Goal: Task Accomplishment & Management: Use online tool/utility

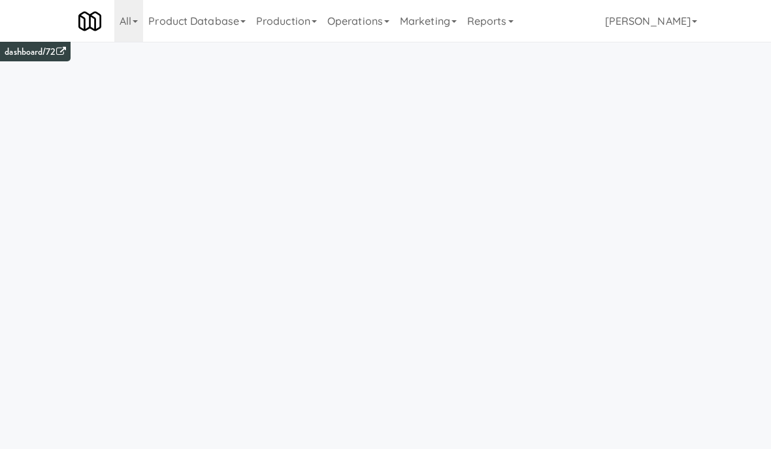
click at [381, 26] on link "Operations" at bounding box center [358, 21] width 72 height 42
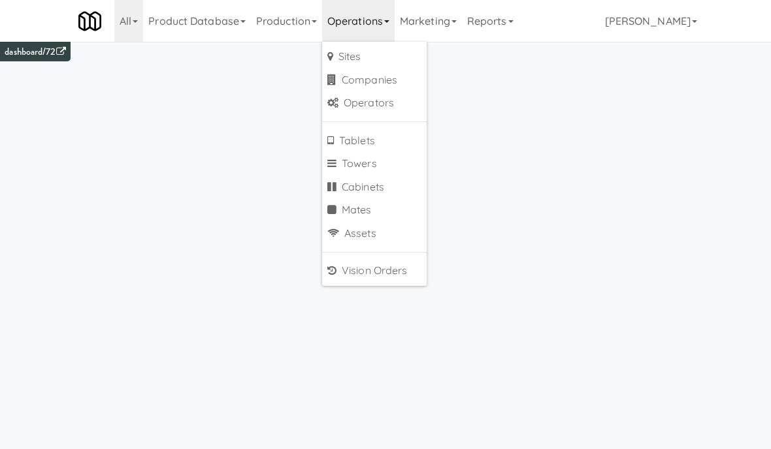
click at [360, 185] on link "Cabinets" at bounding box center [374, 188] width 104 height 24
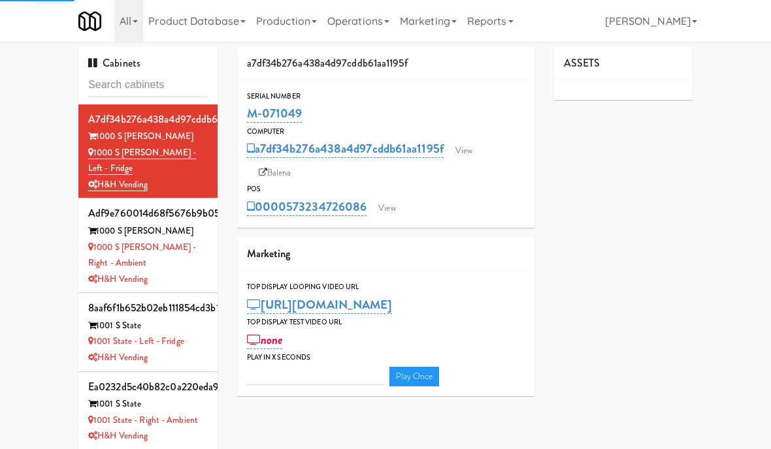
type input "3"
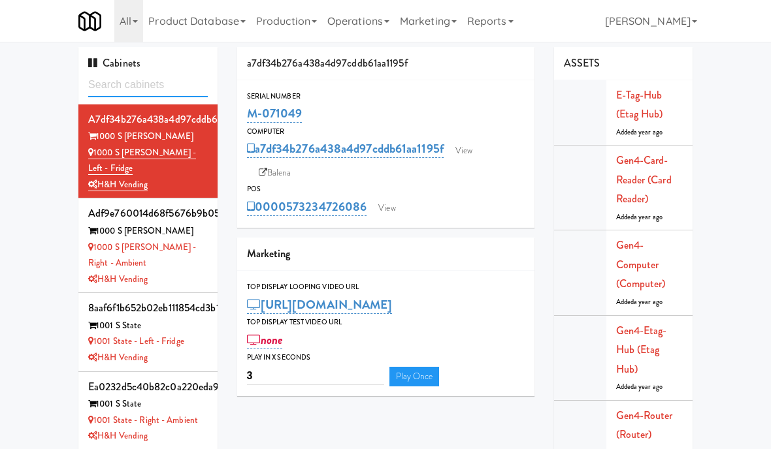
click at [122, 82] on input "text" at bounding box center [148, 85] width 120 height 24
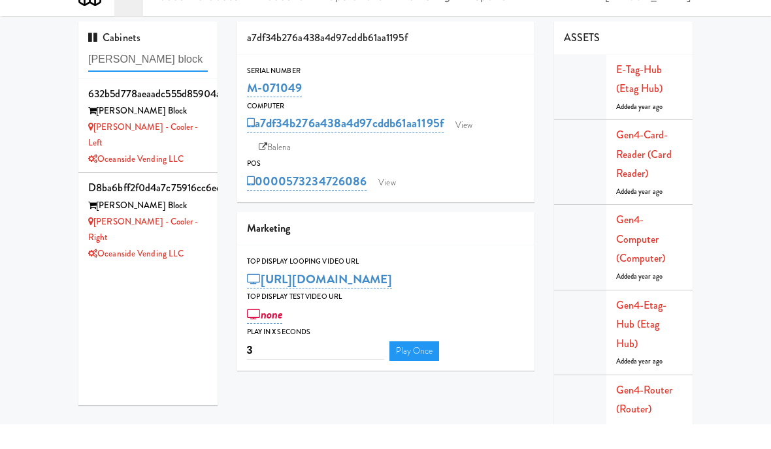
type input "Baker block"
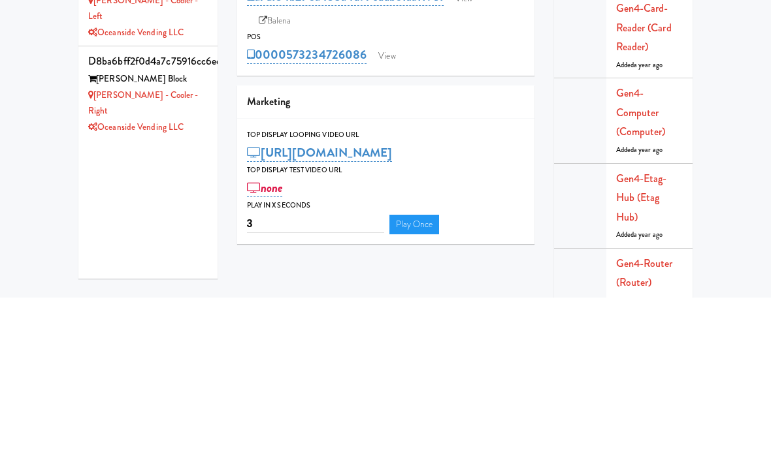
scroll to position [42, 0]
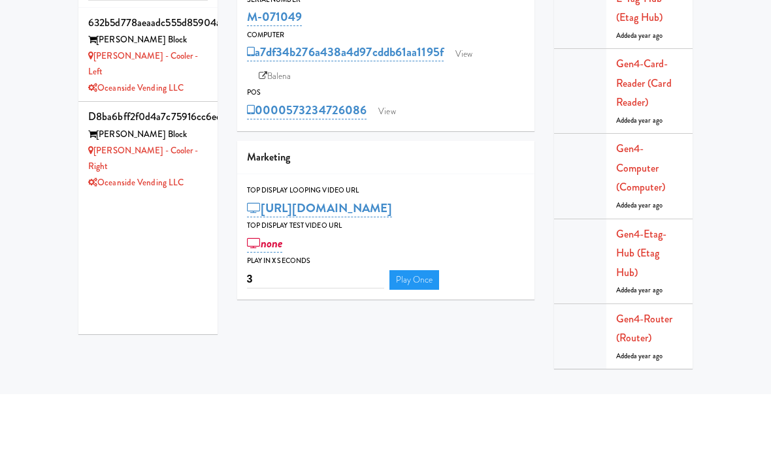
click at [194, 198] on div "Baker - Cooler - Right" at bounding box center [148, 214] width 120 height 32
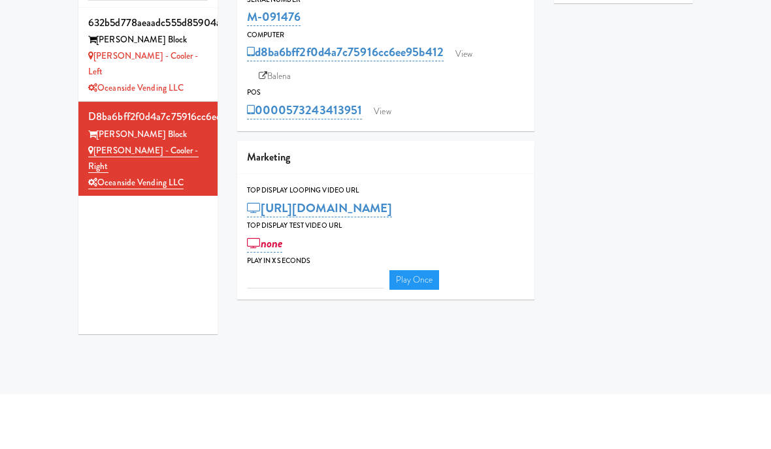
type input "3"
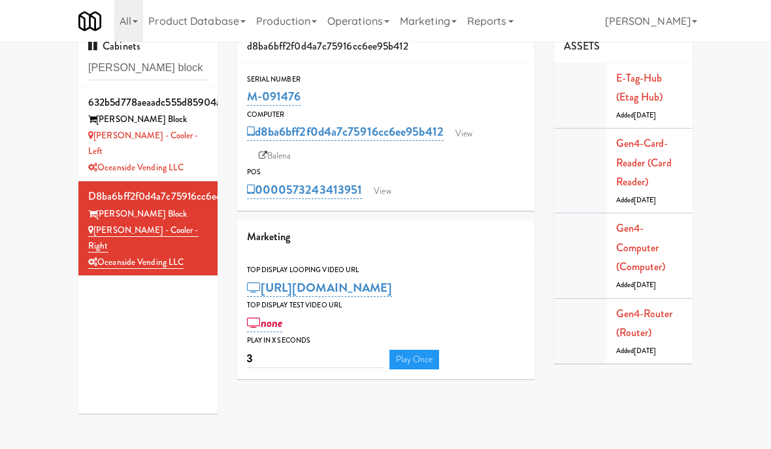
scroll to position [14, 0]
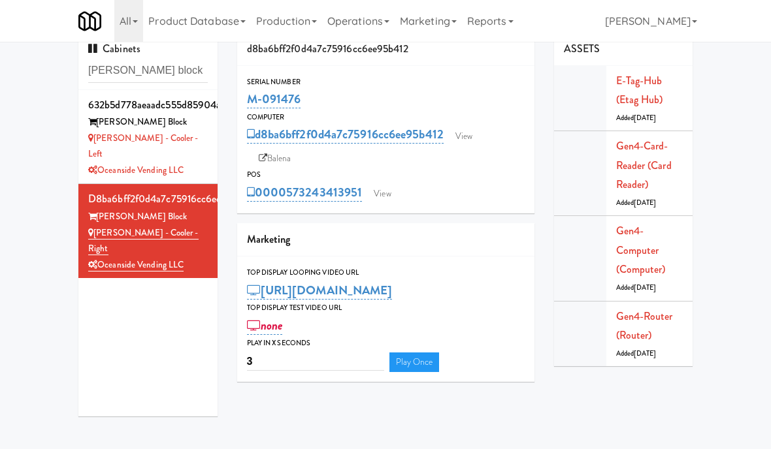
click at [464, 135] on link "View" at bounding box center [464, 137] width 30 height 20
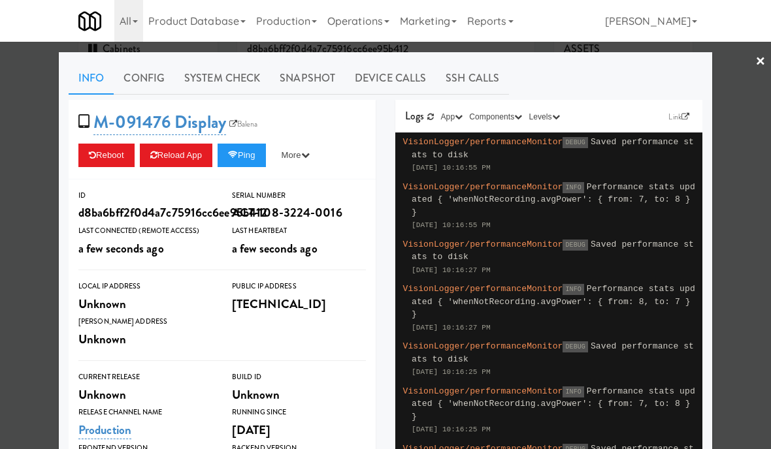
click at [236, 80] on link "System Check" at bounding box center [221, 78] width 95 height 33
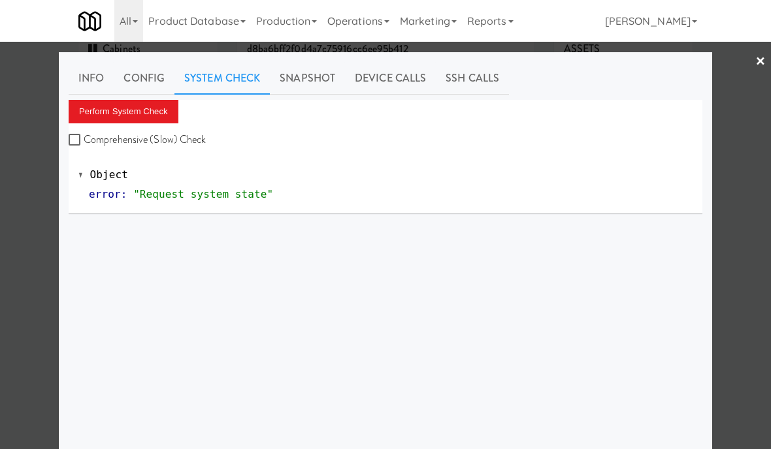
click at [146, 107] on button "Perform System Check" at bounding box center [124, 112] width 110 height 24
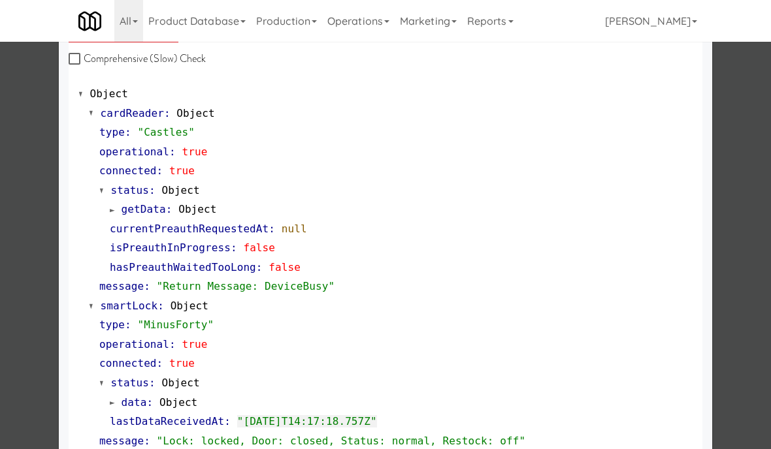
scroll to position [83, 0]
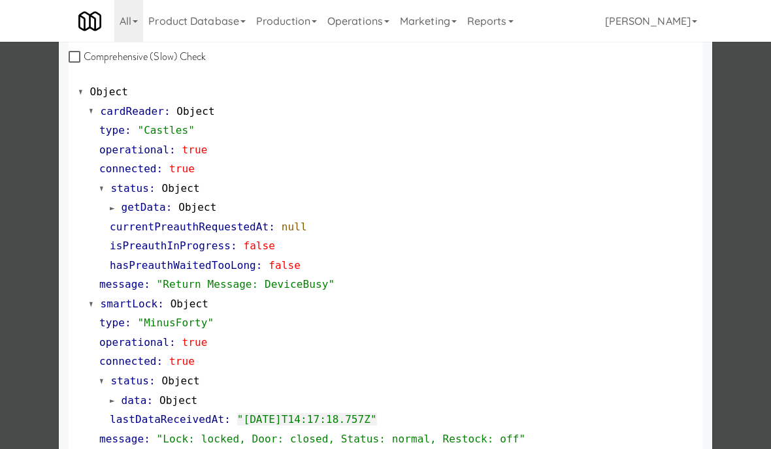
click at [24, 305] on div at bounding box center [385, 224] width 771 height 449
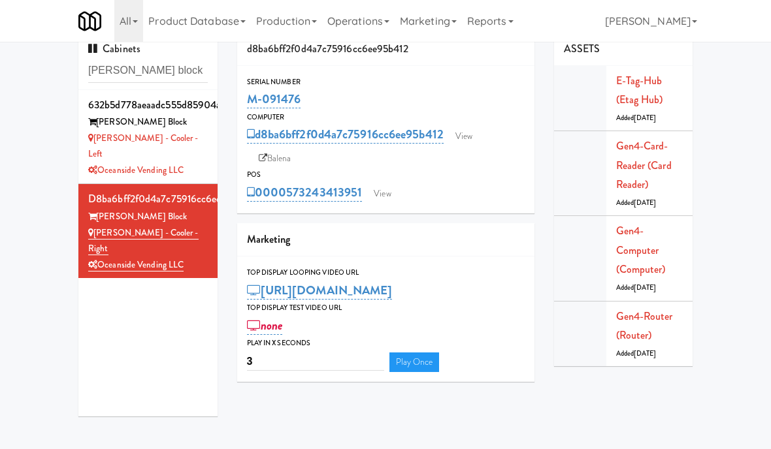
click at [385, 193] on link "View" at bounding box center [382, 194] width 30 height 20
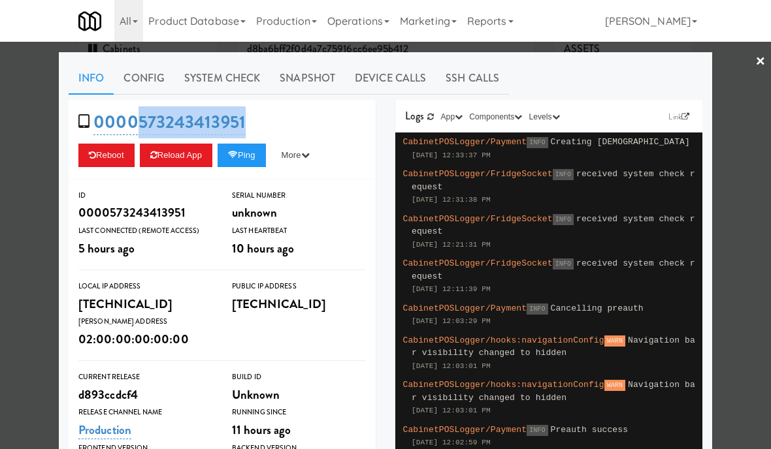
click at [227, 82] on link "System Check" at bounding box center [221, 78] width 95 height 33
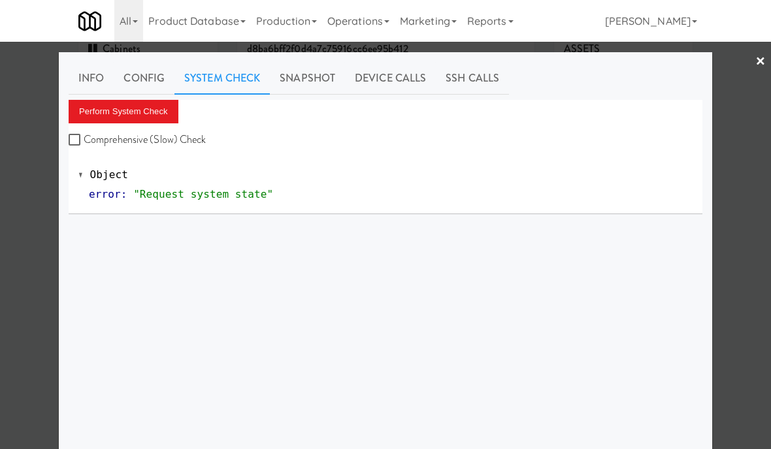
click at [140, 110] on button "Perform System Check" at bounding box center [124, 112] width 110 height 24
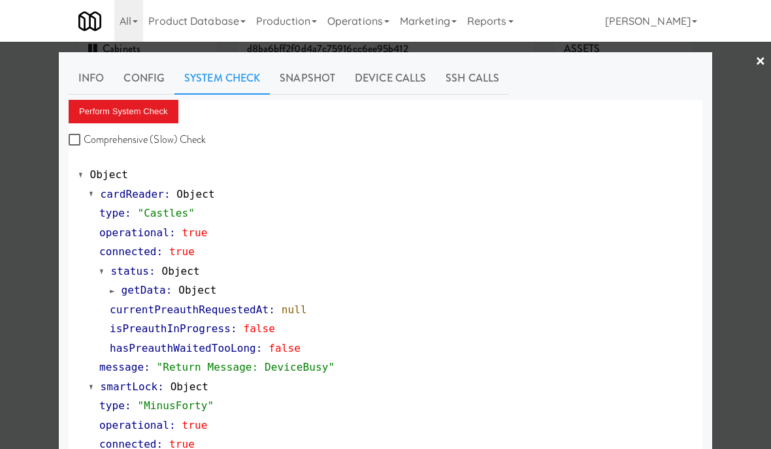
click at [755, 61] on link "×" at bounding box center [760, 62] width 10 height 40
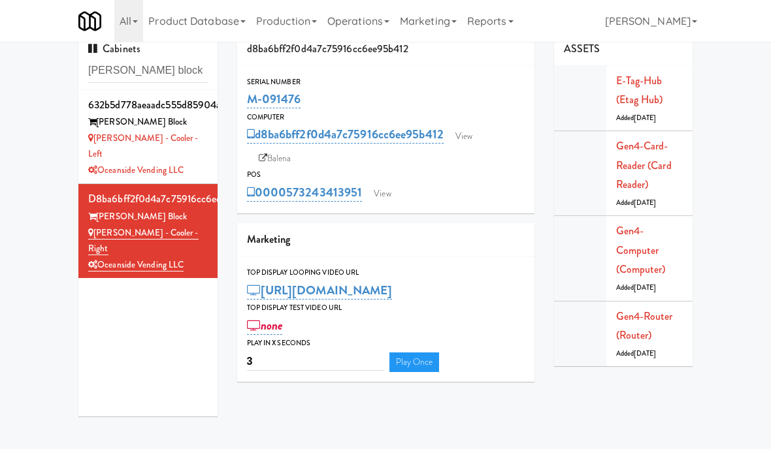
click at [379, 199] on link "View" at bounding box center [382, 194] width 30 height 20
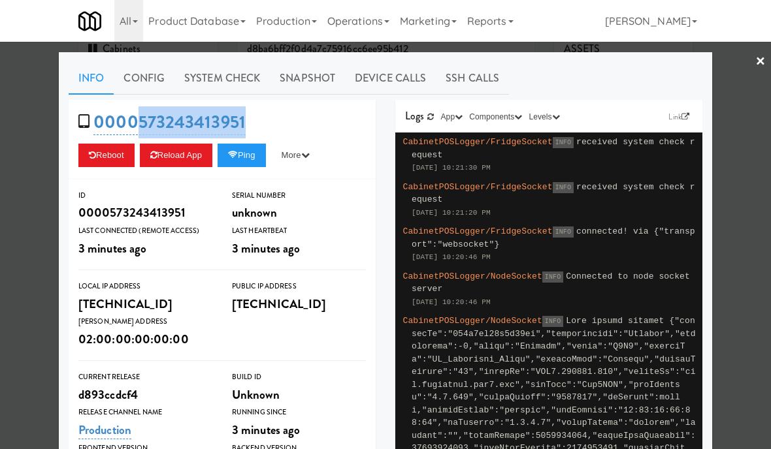
click at [752, 59] on div at bounding box center [385, 224] width 771 height 449
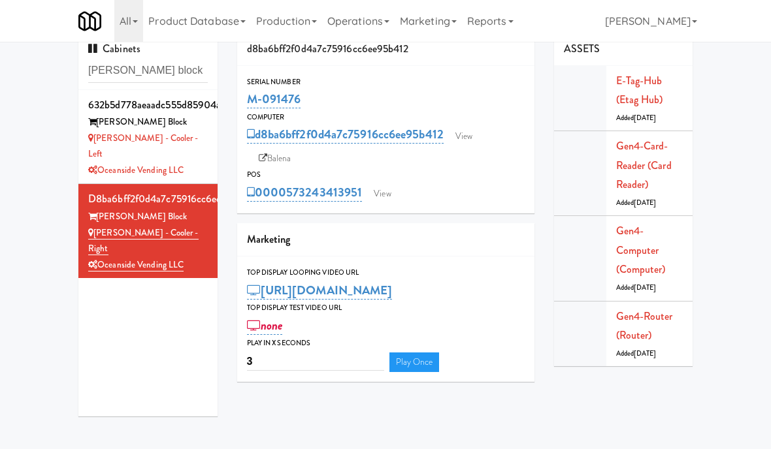
click at [471, 129] on link "View" at bounding box center [464, 137] width 30 height 20
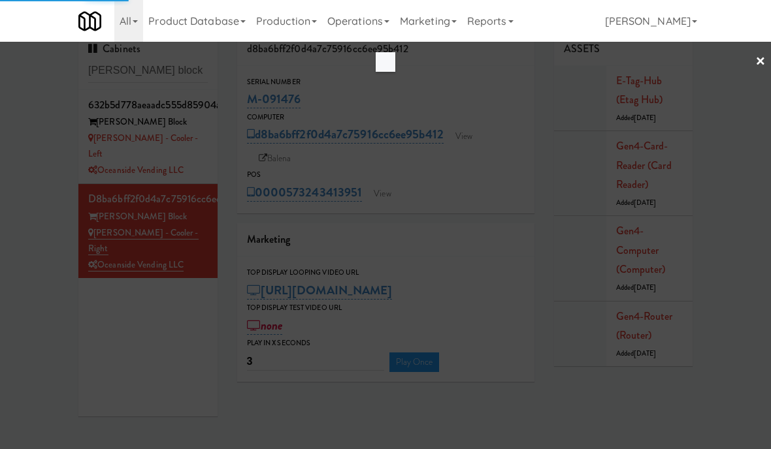
click at [754, 54] on div at bounding box center [385, 224] width 771 height 449
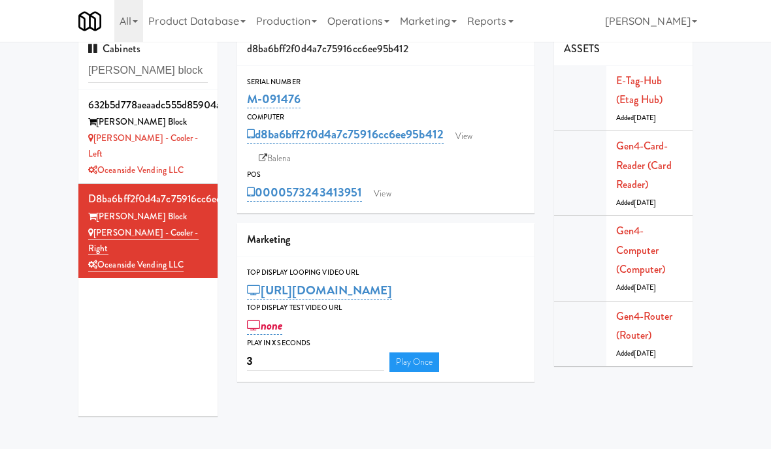
click at [281, 153] on link "Balena" at bounding box center [275, 159] width 46 height 20
click at [475, 135] on link "View" at bounding box center [464, 137] width 30 height 20
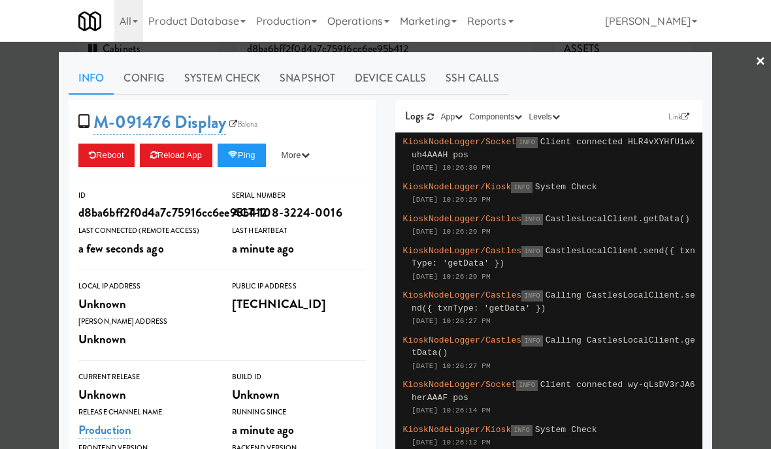
click at [251, 37] on link "Product Database" at bounding box center [197, 21] width 108 height 42
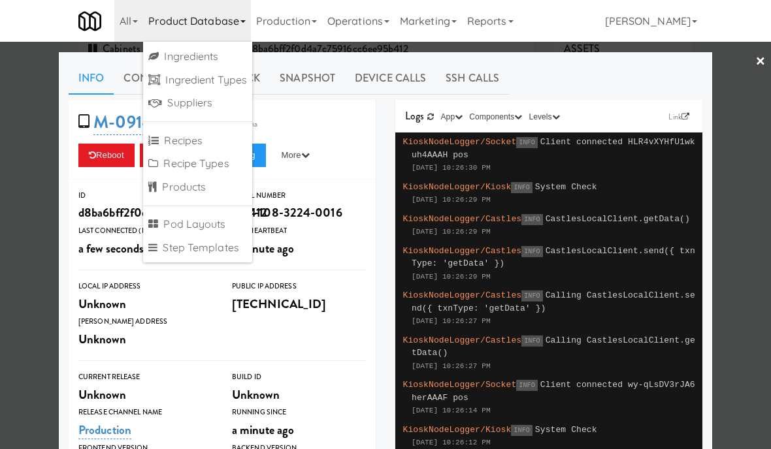
click at [242, 77] on link "Ingredient Types" at bounding box center [197, 81] width 109 height 24
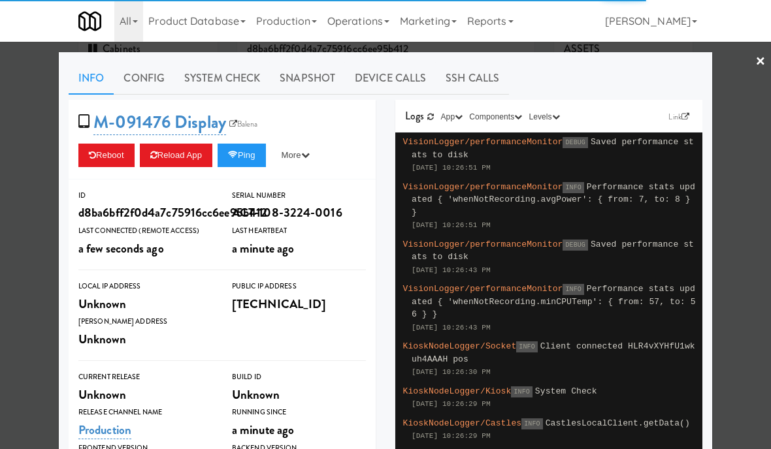
type input "3"
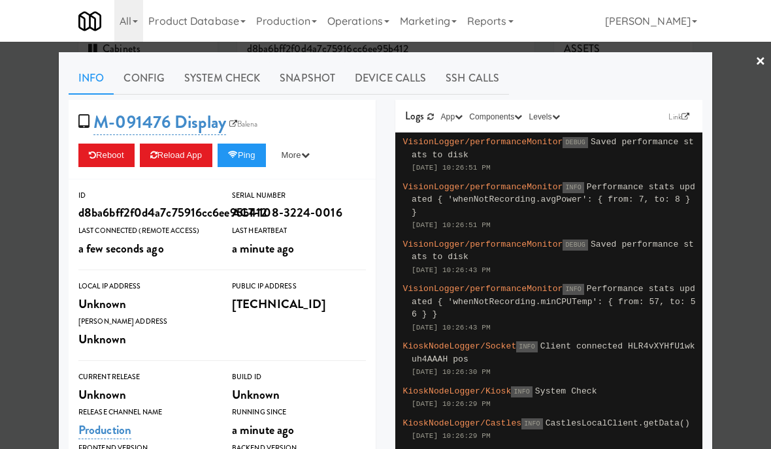
click at [240, 84] on link "System Check" at bounding box center [221, 78] width 95 height 33
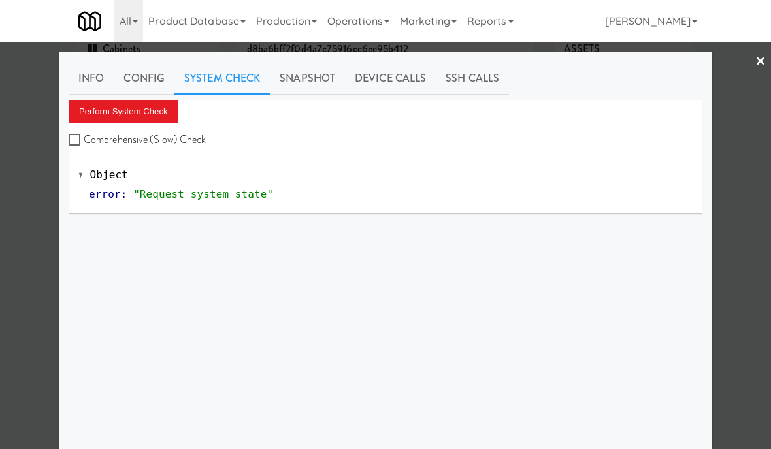
click at [151, 111] on button "Perform System Check" at bounding box center [124, 112] width 110 height 24
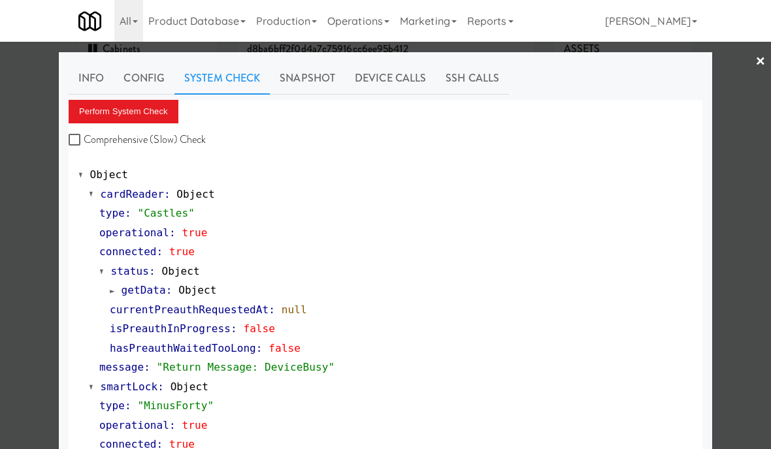
click at [754, 63] on div at bounding box center [385, 224] width 771 height 449
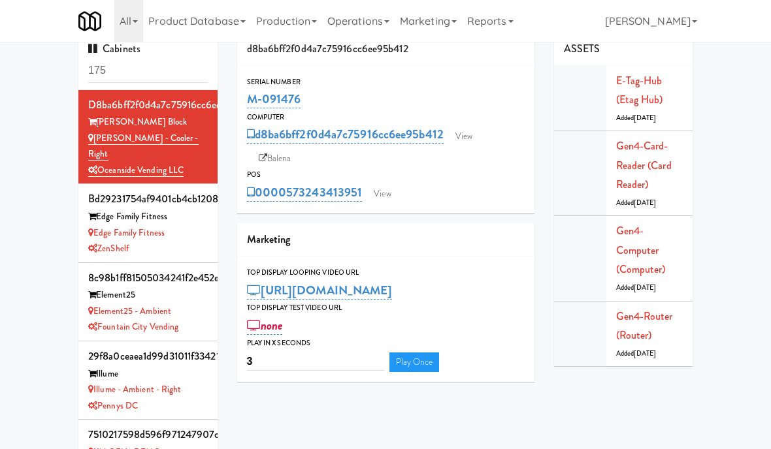
click at [375, 199] on link "View" at bounding box center [382, 194] width 30 height 20
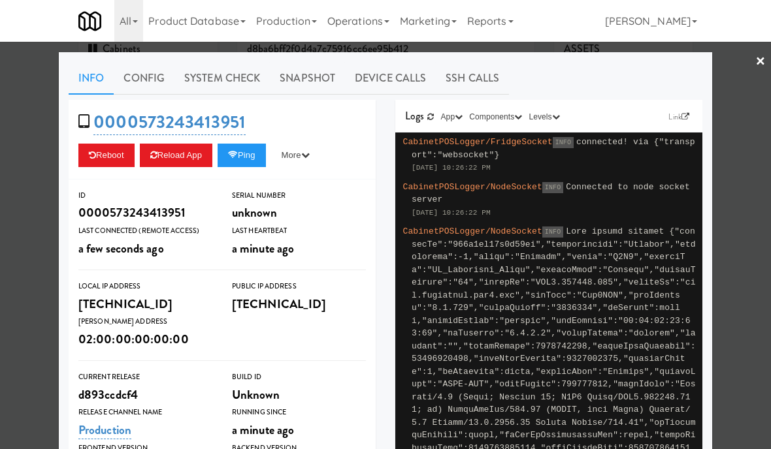
click at [109, 154] on button "Reboot" at bounding box center [106, 156] width 56 height 24
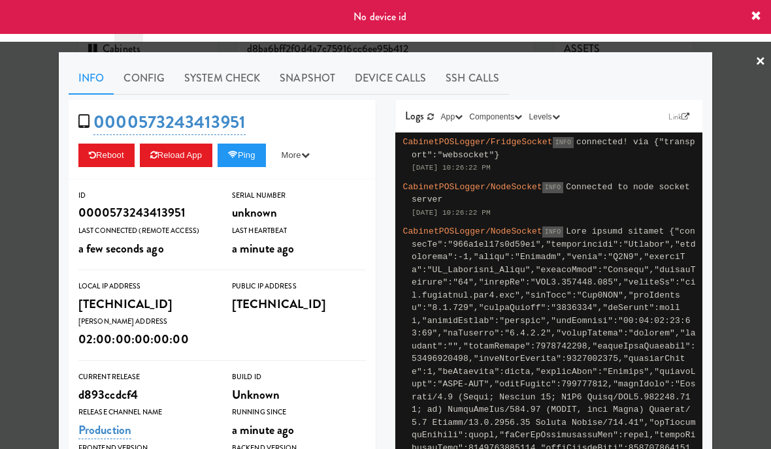
click at [313, 159] on button "More" at bounding box center [295, 156] width 49 height 24
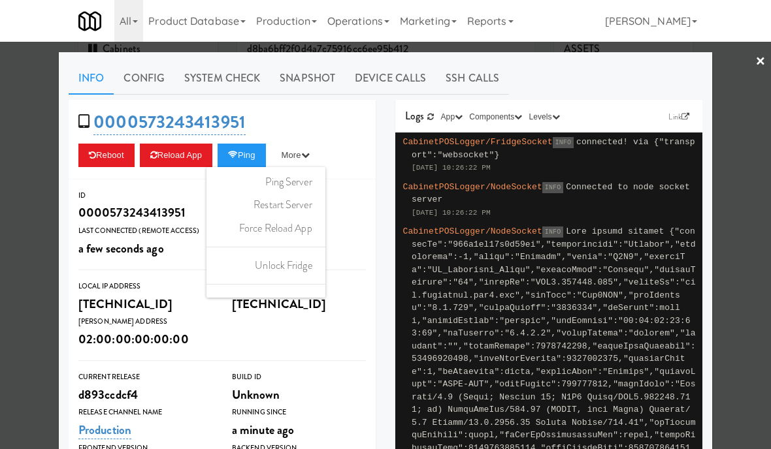
click at [315, 210] on link "Restart Server" at bounding box center [265, 205] width 119 height 24
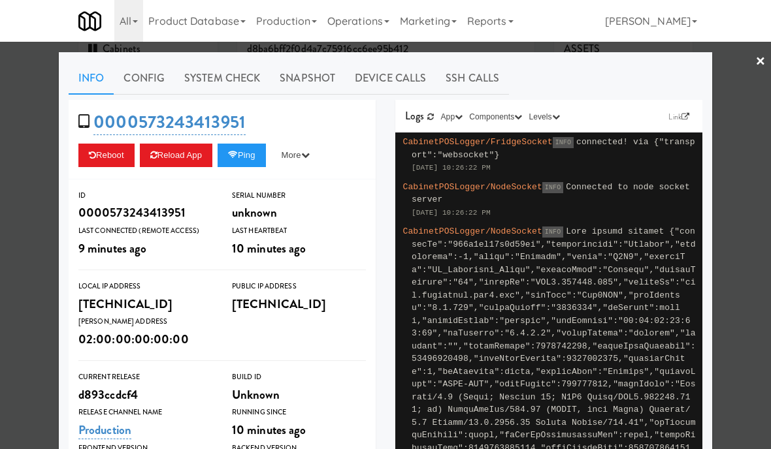
click at [750, 65] on div at bounding box center [385, 224] width 771 height 449
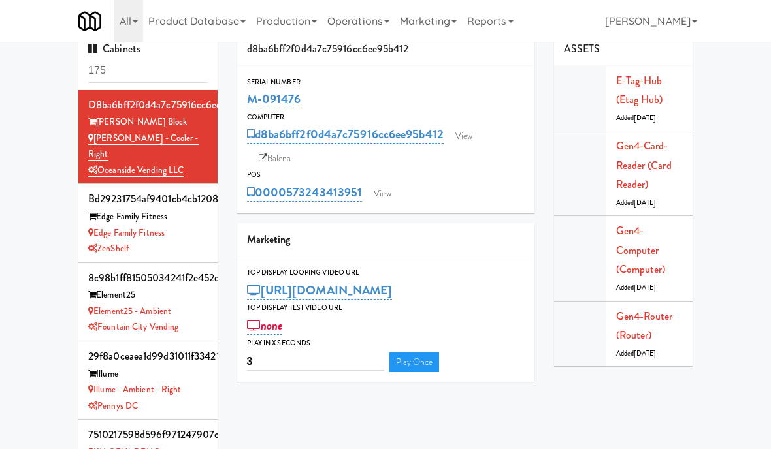
copy link "M-091476"
click at [384, 191] on link "View" at bounding box center [382, 194] width 30 height 20
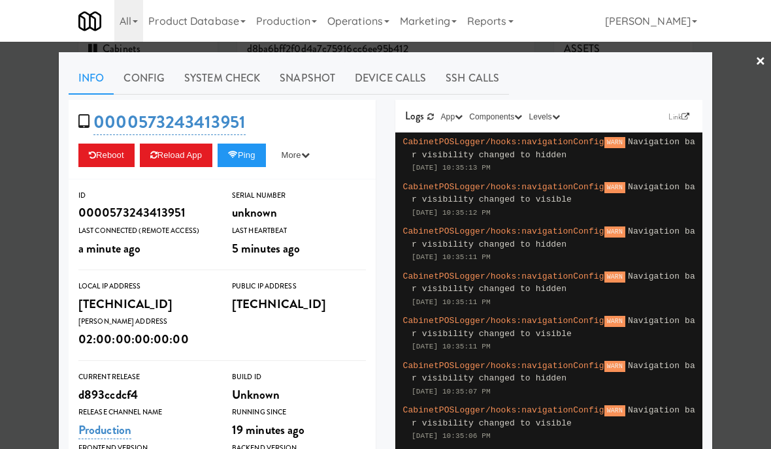
click at [185, 149] on button "Reload App" at bounding box center [176, 156] width 72 height 24
click at [398, 75] on link "Device Calls" at bounding box center [390, 78] width 91 height 33
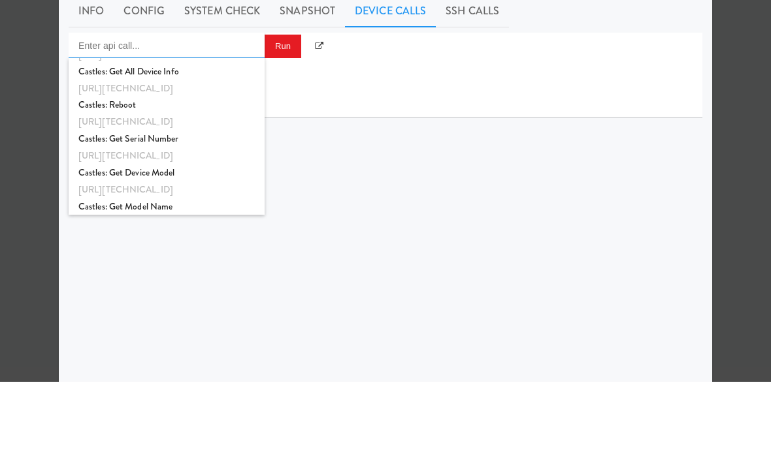
scroll to position [1045, 0]
click at [170, 180] on div "http://192.168.11.4:3000/castles-sdk/reboot" at bounding box center [166, 188] width 176 height 17
type input "Castles: Reboot"
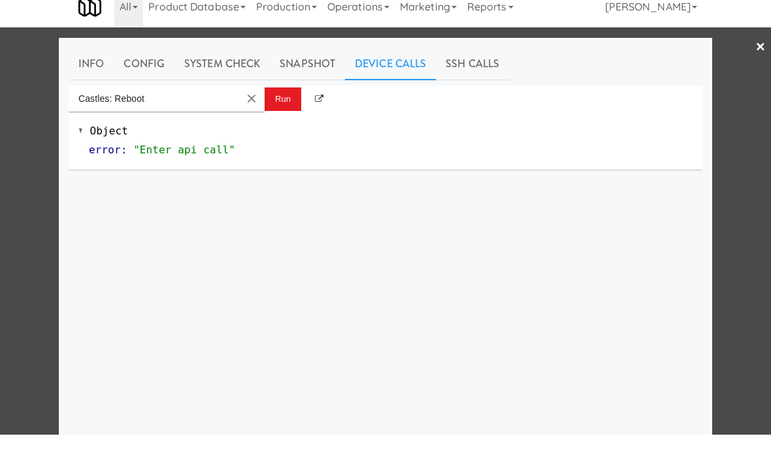
click at [279, 102] on button "Run" at bounding box center [282, 114] width 37 height 24
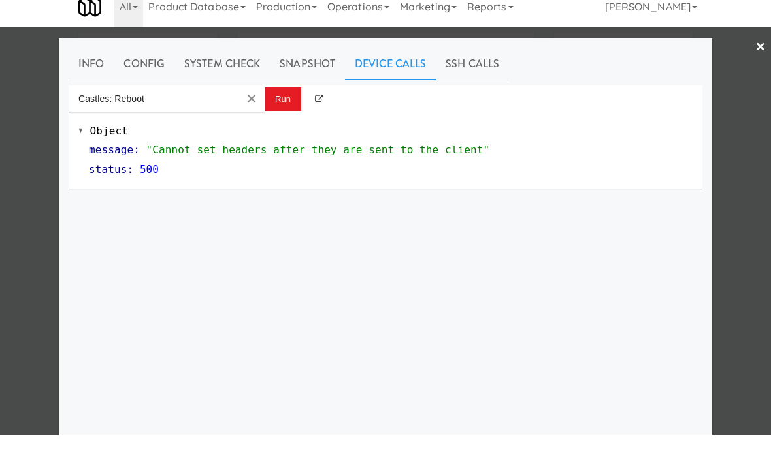
click at [217, 62] on link "System Check" at bounding box center [221, 78] width 95 height 33
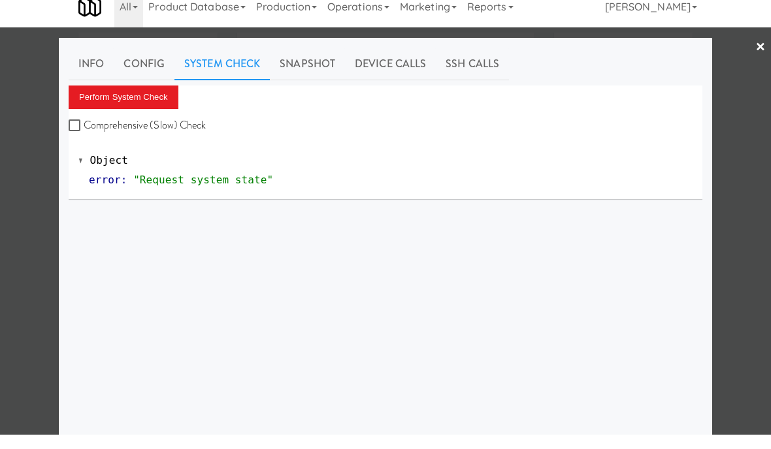
click at [141, 104] on button "Perform System Check" at bounding box center [124, 112] width 110 height 24
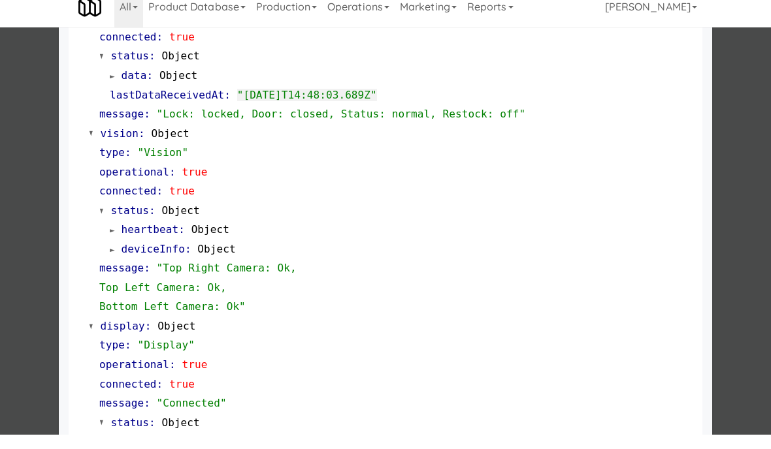
scroll to position [368, 0]
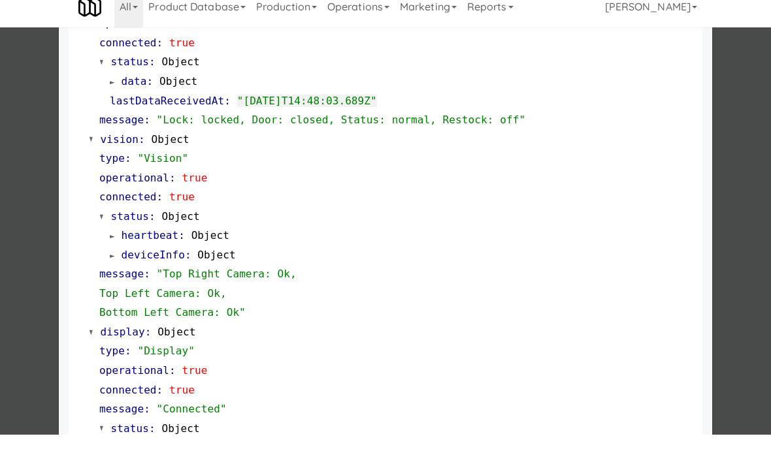
click at [740, 53] on div at bounding box center [385, 224] width 771 height 449
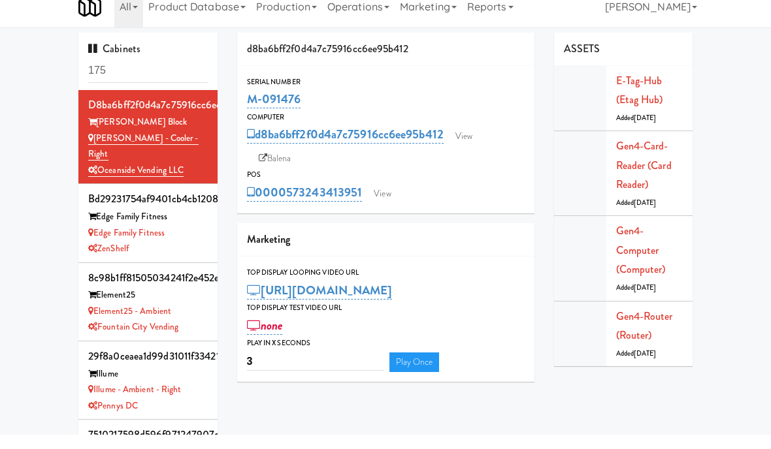
click at [449, 141] on link "View" at bounding box center [464, 151] width 30 height 20
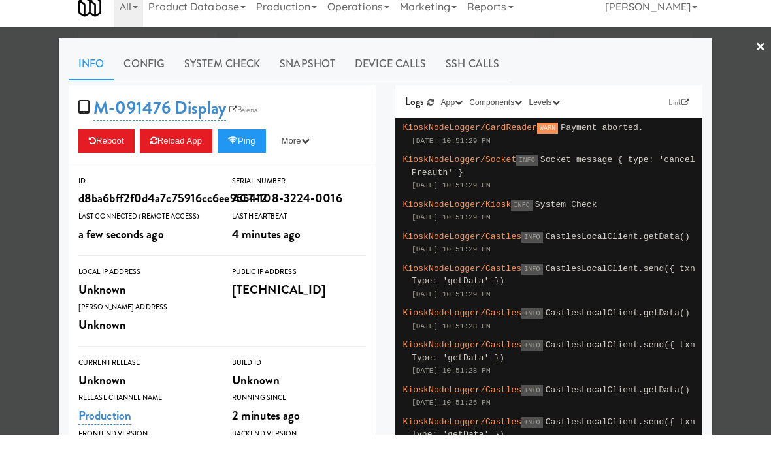
click at [217, 72] on link "System Check" at bounding box center [221, 78] width 95 height 33
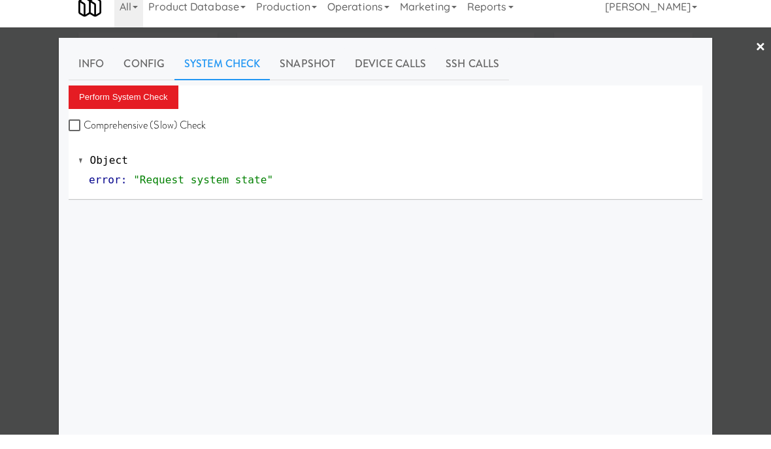
click at [125, 100] on button "Perform System Check" at bounding box center [124, 112] width 110 height 24
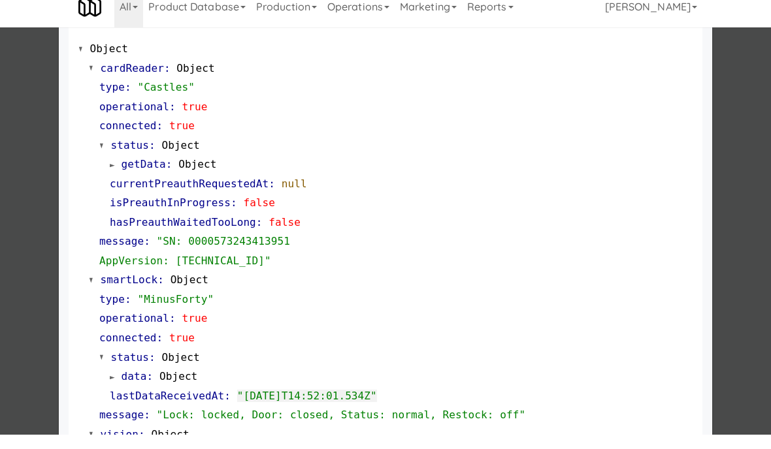
scroll to position [126, 0]
